Goal: Task Accomplishment & Management: Manage account settings

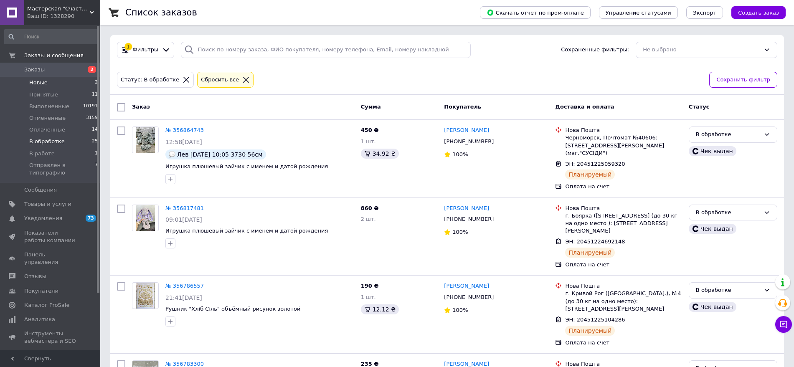
click at [37, 80] on span "Новые" at bounding box center [38, 83] width 18 height 8
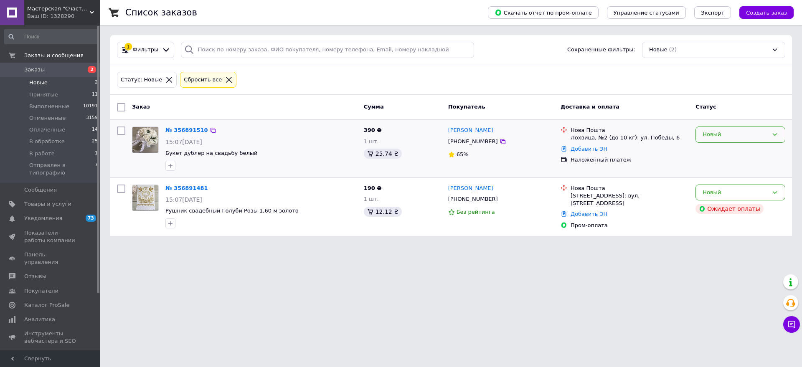
click at [768, 137] on div "Новый" at bounding box center [740, 135] width 90 height 16
click at [721, 152] on li "Принят" at bounding box center [740, 151] width 89 height 15
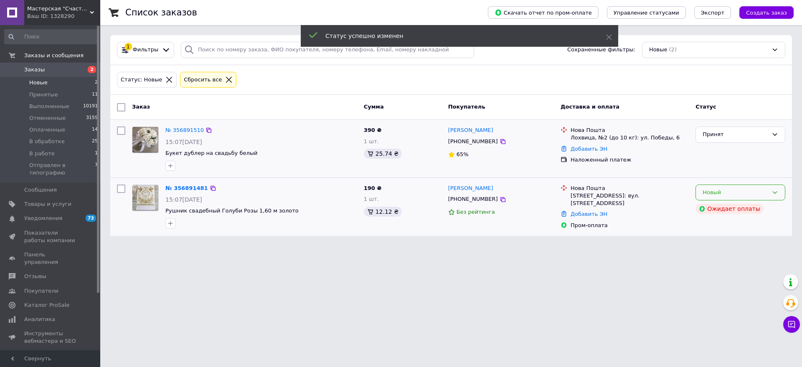
click at [706, 195] on div "Новый" at bounding box center [735, 192] width 66 height 9
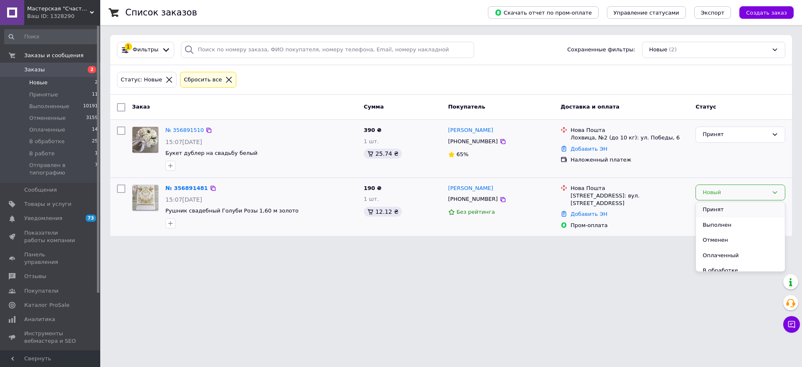
click at [699, 209] on li "Принят" at bounding box center [740, 209] width 89 height 15
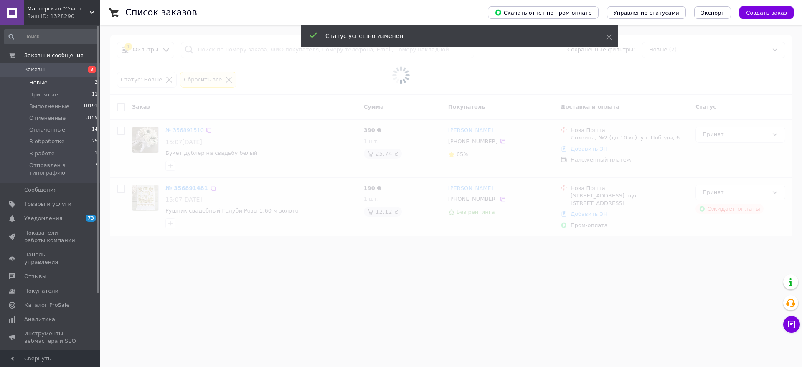
click at [53, 71] on span "Заказы" at bounding box center [50, 70] width 53 height 8
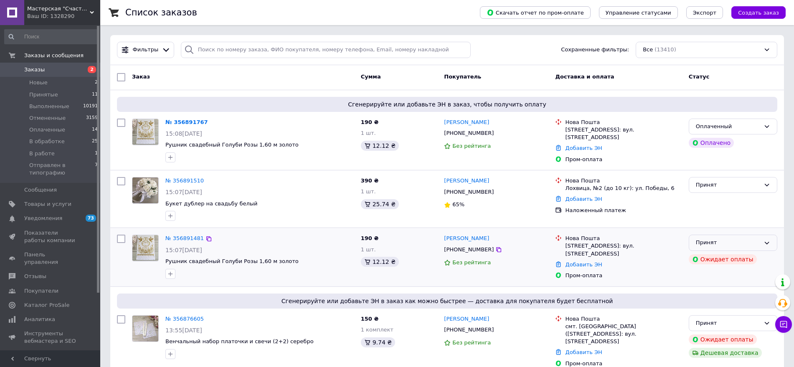
click at [732, 243] on div "Принят" at bounding box center [728, 242] width 64 height 9
click at [701, 275] on li "Отменен" at bounding box center [733, 275] width 88 height 15
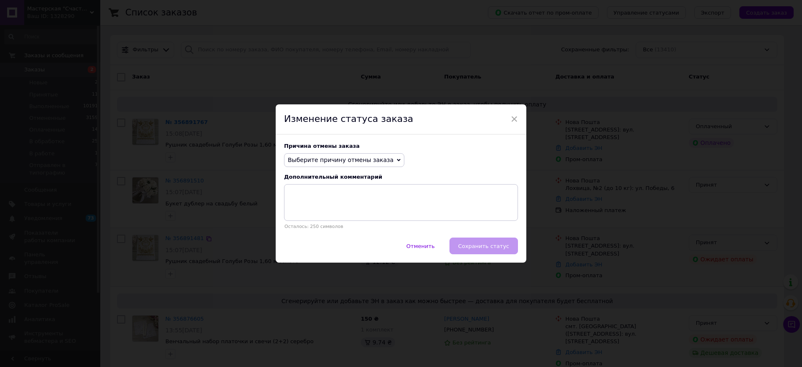
click at [397, 161] on icon at bounding box center [399, 160] width 4 height 4
click at [314, 224] on li "Заказ-дубликат" at bounding box center [343, 224] width 119 height 12
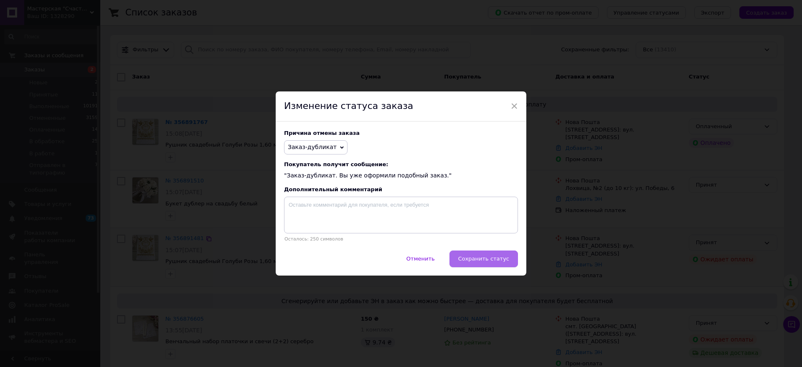
click at [465, 264] on button "Сохранить статус" at bounding box center [483, 259] width 68 height 17
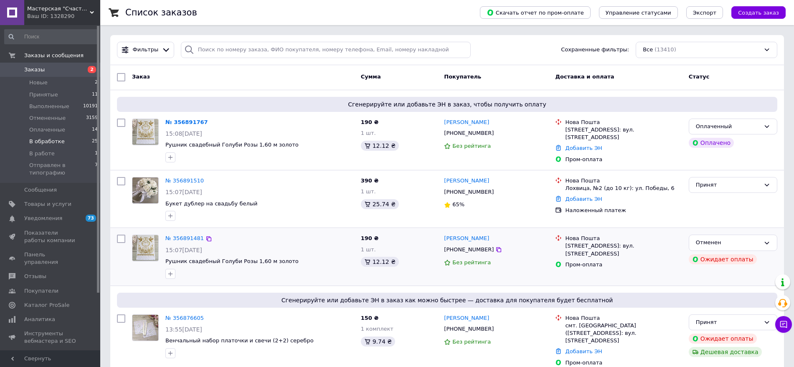
click at [54, 142] on span "В обработке" at bounding box center [46, 142] width 35 height 8
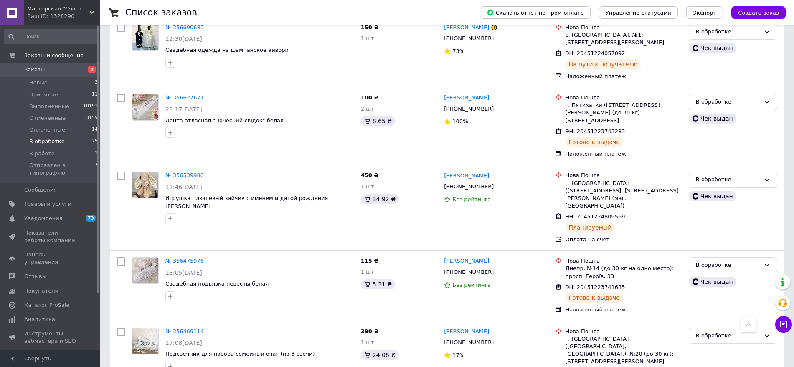
scroll to position [963, 0]
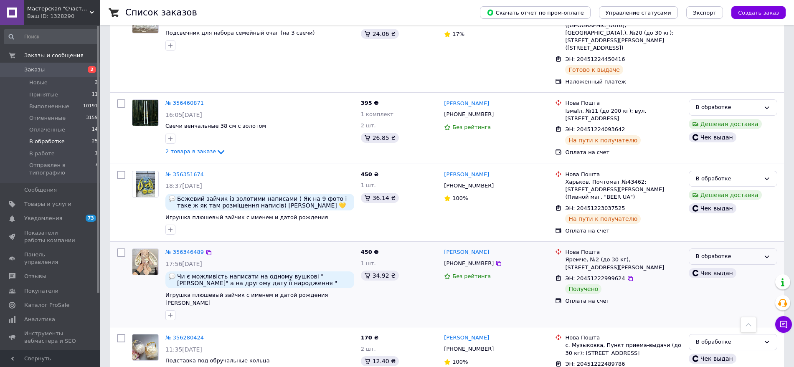
click at [752, 252] on div "В обработке" at bounding box center [728, 256] width 64 height 9
click at [729, 281] on li "Выполнен" at bounding box center [733, 288] width 88 height 15
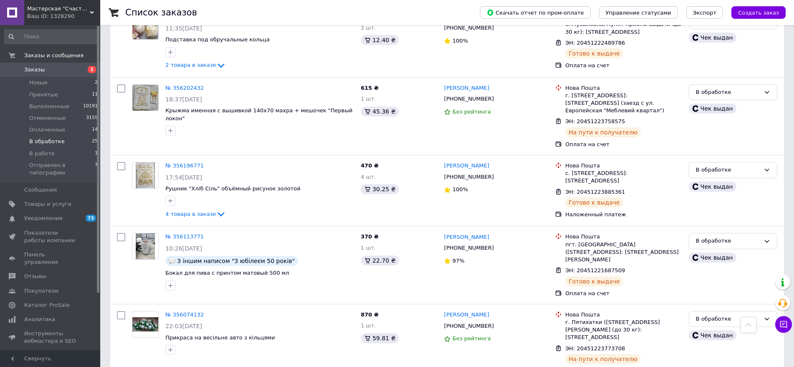
scroll to position [1605, 0]
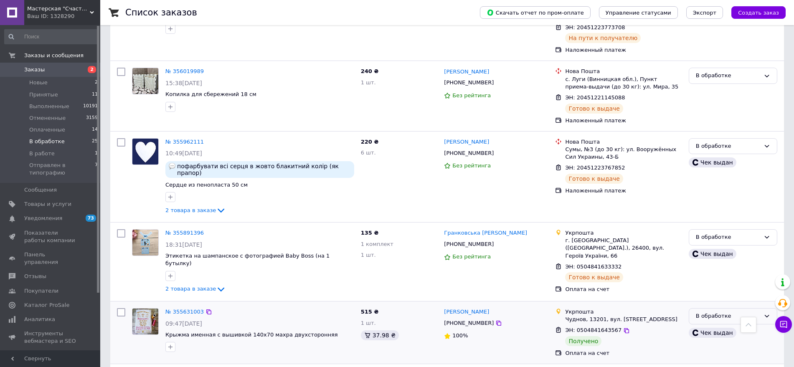
click at [756, 312] on div "В обработке" at bounding box center [728, 316] width 64 height 9
click at [727, 341] on li "Выполнен" at bounding box center [733, 348] width 88 height 15
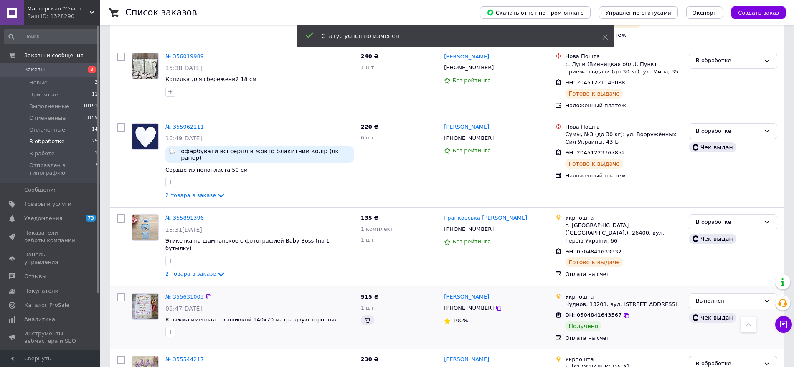
scroll to position [1640, 0]
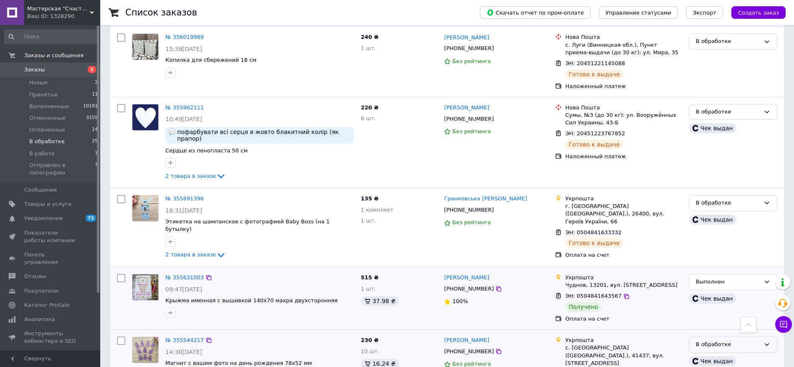
click at [747, 340] on div "В обработке" at bounding box center [728, 344] width 64 height 9
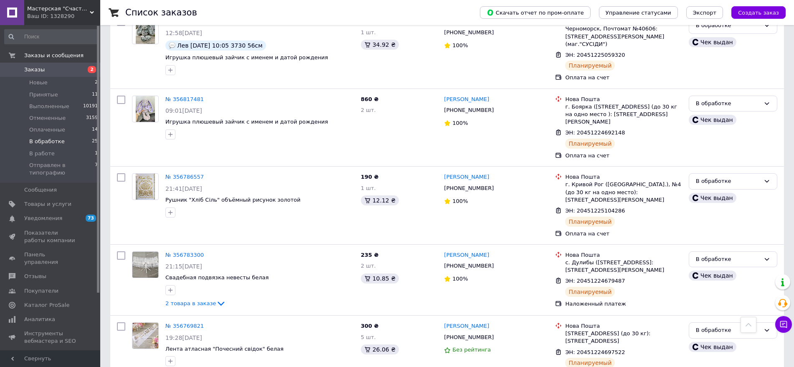
scroll to position [63, 0]
